Goal: Find specific page/section: Find specific page/section

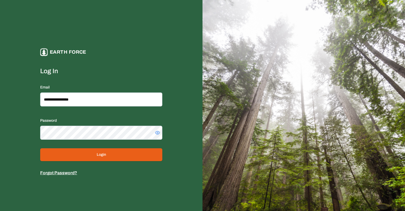
click at [118, 154] on button "Login" at bounding box center [101, 154] width 122 height 13
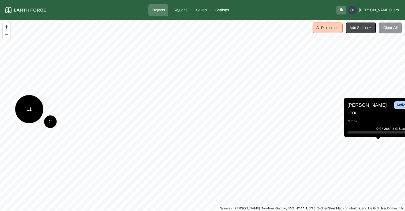
click at [357, 107] on p "[PERSON_NAME] Prod" at bounding box center [368, 108] width 40 height 15
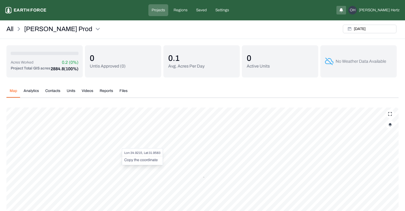
click at [132, 159] on button "Copy the coordinate" at bounding box center [140, 159] width 33 height 5
